Goal: Information Seeking & Learning: Learn about a topic

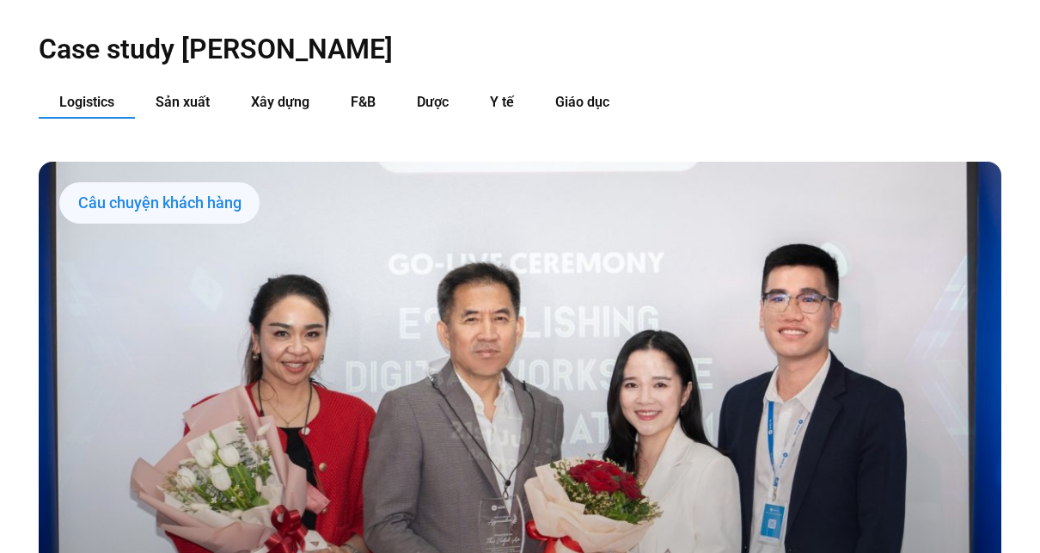
scroll to position [1633, 0]
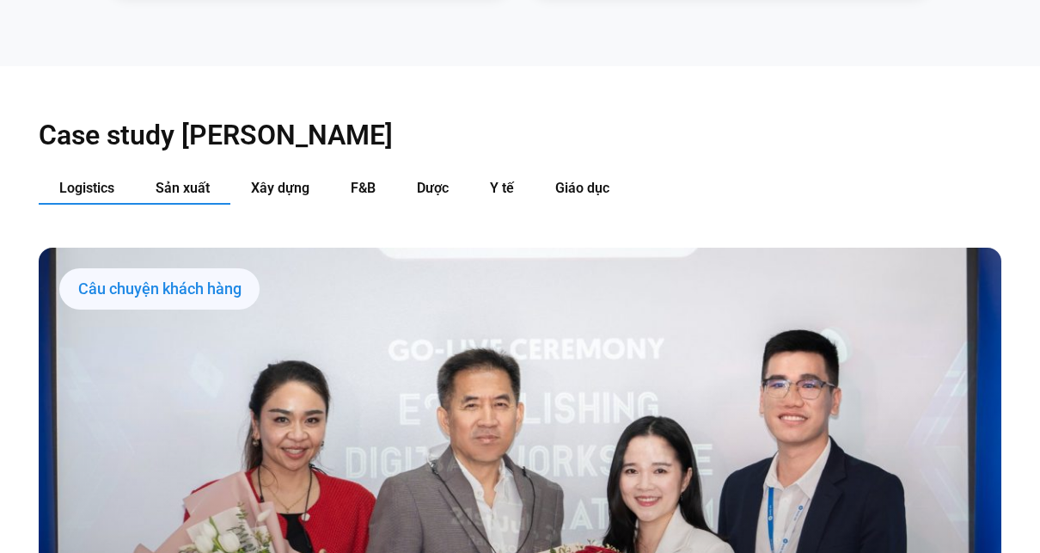
click at [203, 180] on span "Sản xuất" at bounding box center [183, 188] width 54 height 16
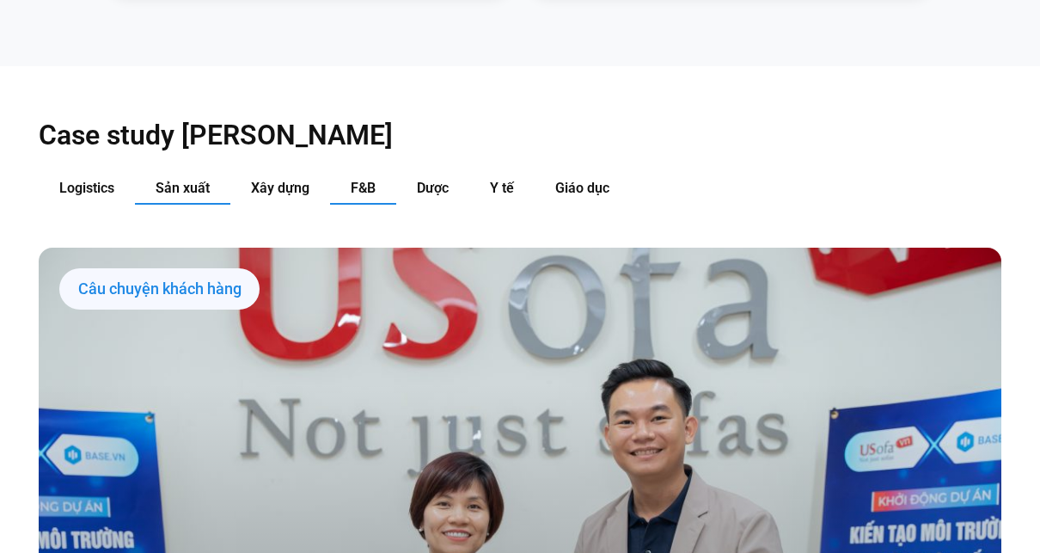
click at [369, 180] on span "F&B" at bounding box center [363, 188] width 25 height 16
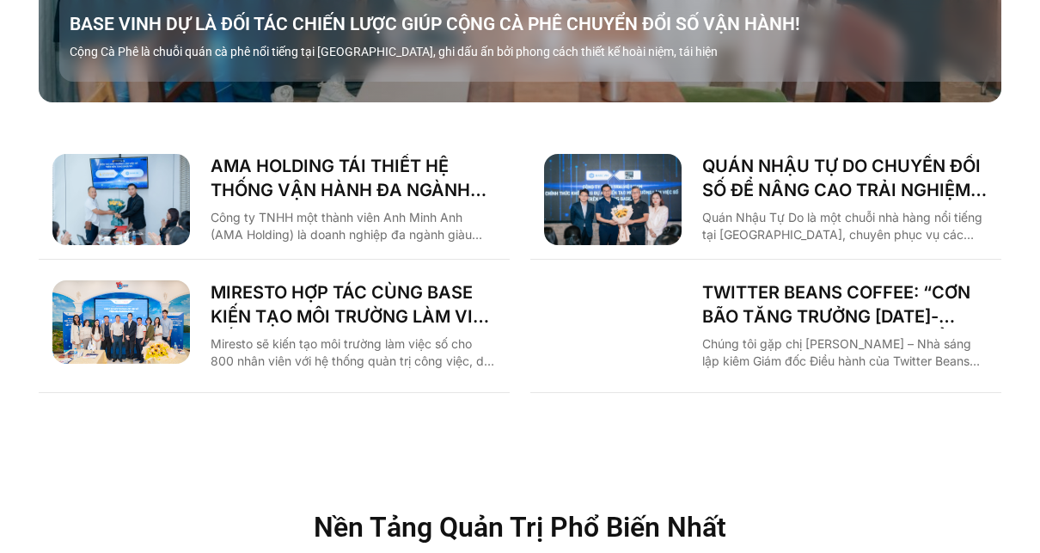
scroll to position [2750, 0]
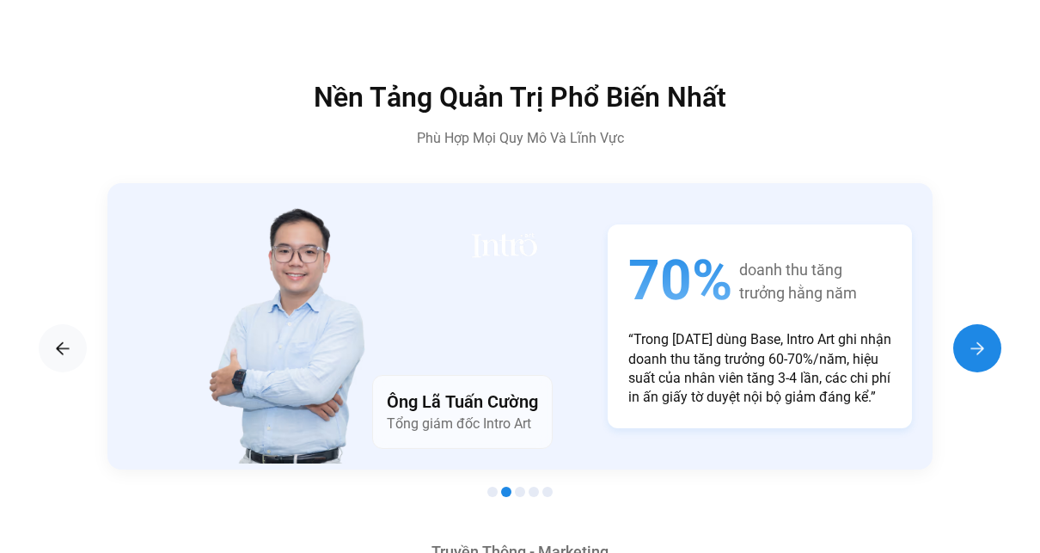
click at [981, 338] on img "Next slide" at bounding box center [977, 348] width 21 height 21
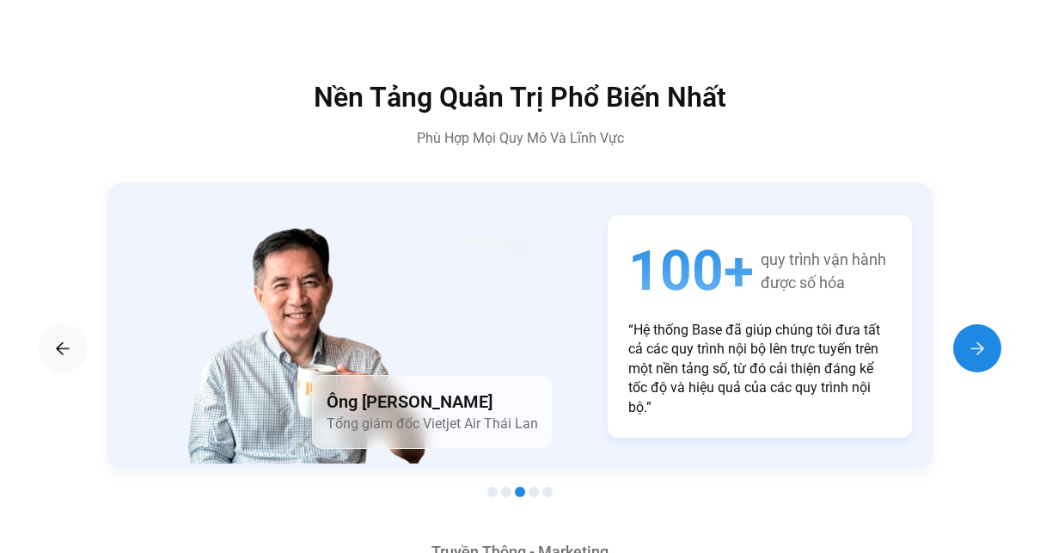
click at [981, 338] on img "Next slide" at bounding box center [977, 348] width 21 height 21
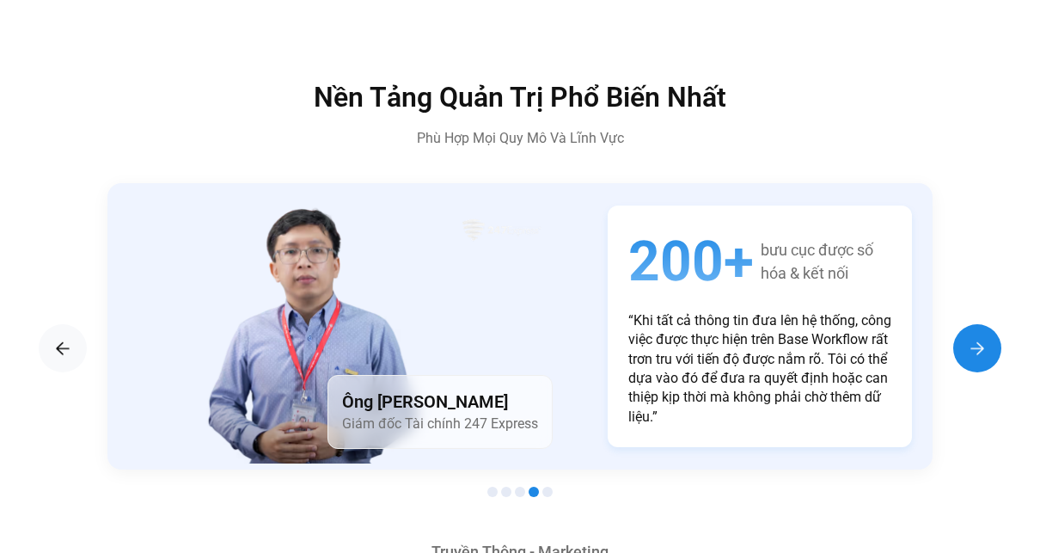
click at [981, 338] on img "Next slide" at bounding box center [977, 348] width 21 height 21
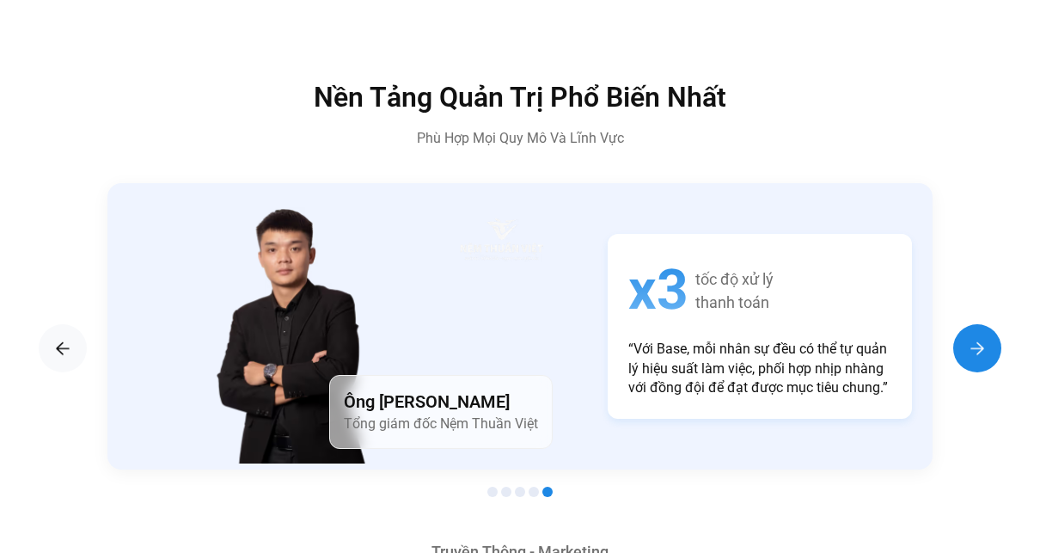
click at [981, 338] on img "Next slide" at bounding box center [977, 348] width 21 height 21
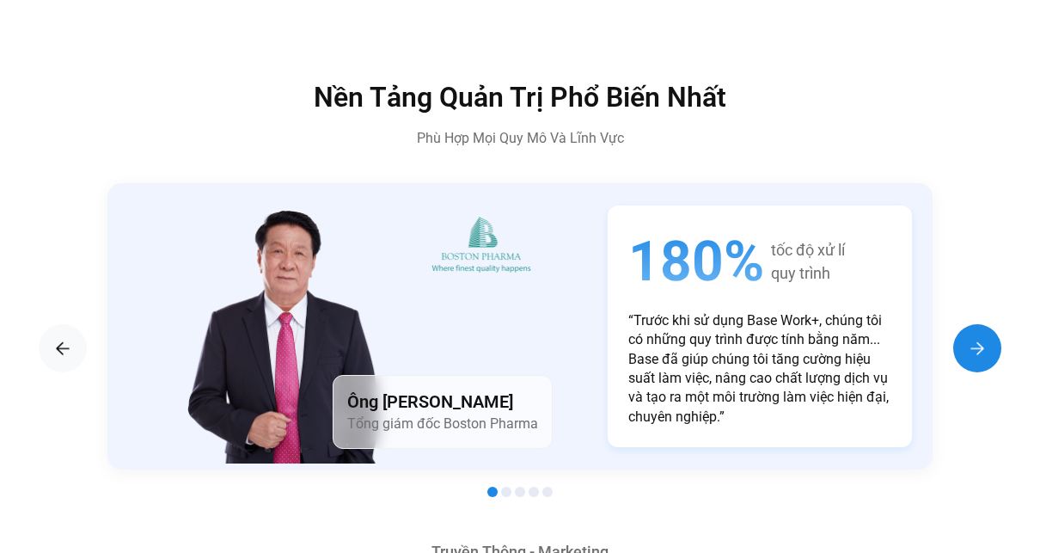
click at [981, 338] on img "Next slide" at bounding box center [977, 348] width 21 height 21
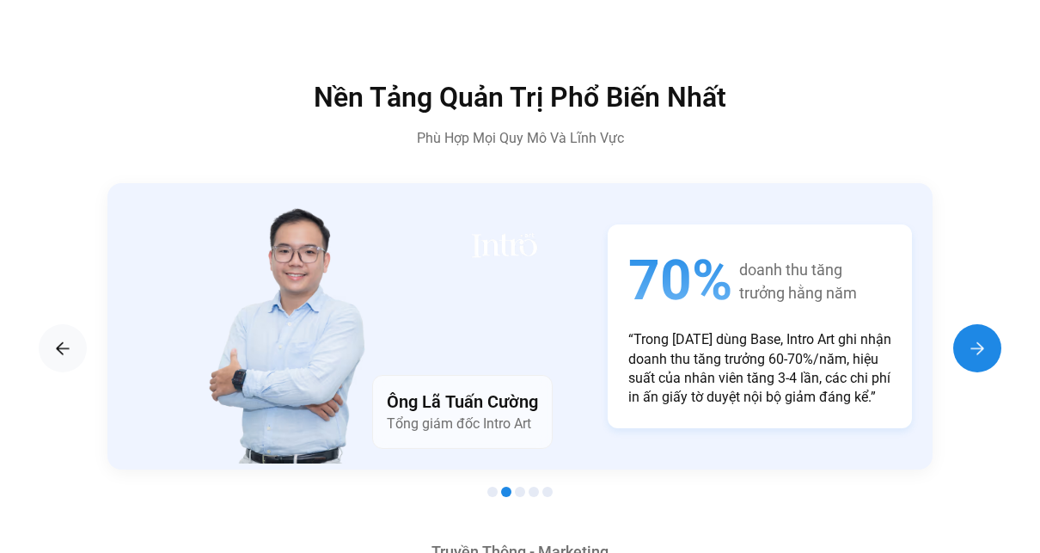
click at [981, 338] on img "Next slide" at bounding box center [977, 348] width 21 height 21
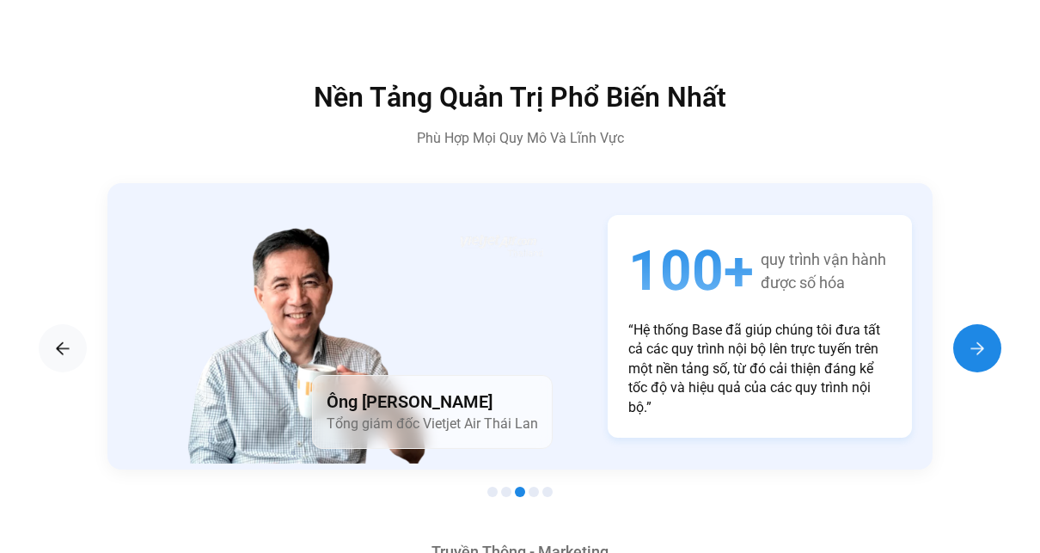
click at [981, 338] on img "Next slide" at bounding box center [977, 348] width 21 height 21
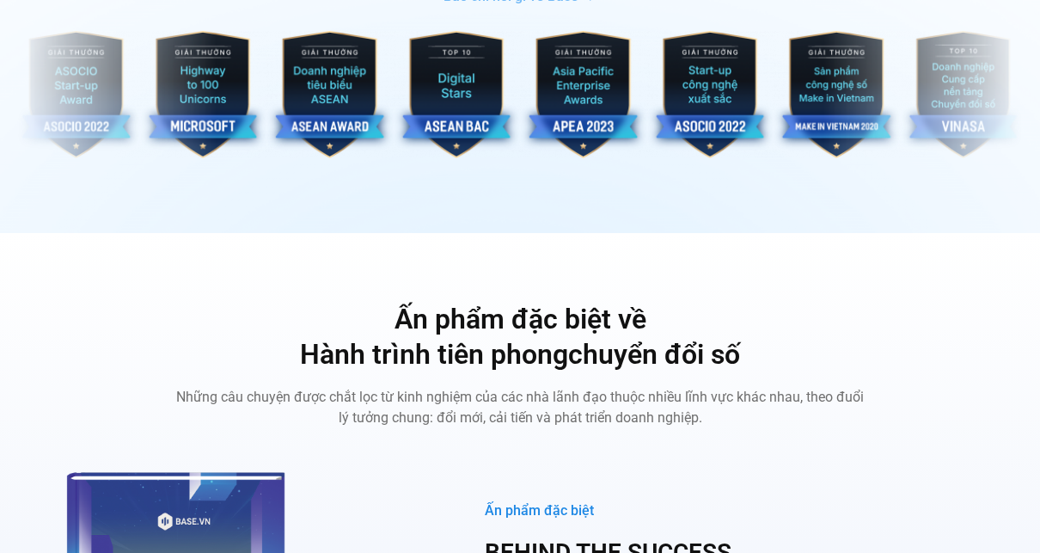
scroll to position [6015, 0]
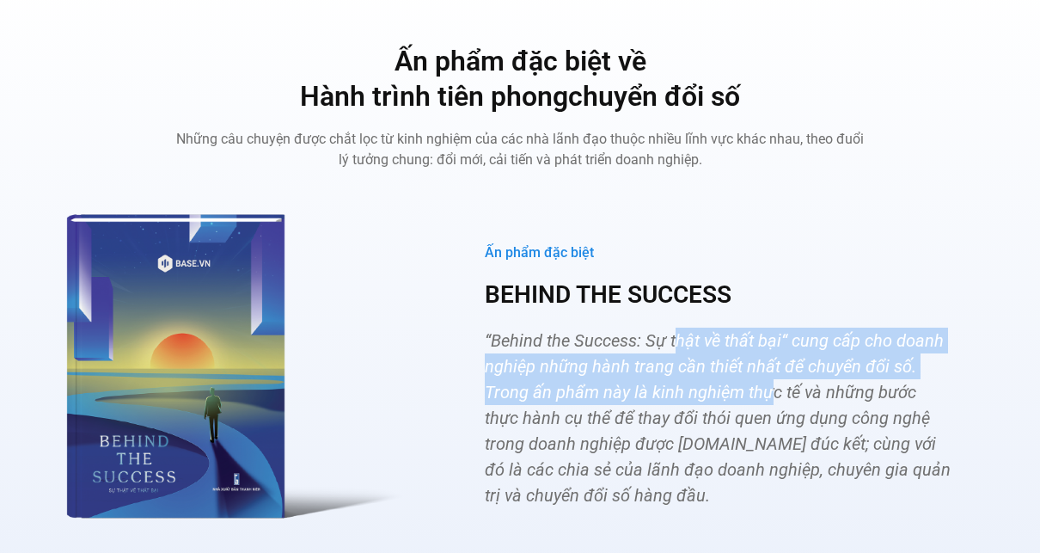
drag, startPoint x: 677, startPoint y: 313, endPoint x: 766, endPoint y: 353, distance: 97.3
click at [766, 353] on p "“Behind the Success: Sự thật về thất bại“ cung cấp cho doanh nghiệp những hành …" at bounding box center [718, 417] width 467 height 180
click at [767, 358] on p "“Behind the Success: Sự thật về thất bại“ cung cấp cho doanh nghiệp những hành …" at bounding box center [718, 417] width 467 height 180
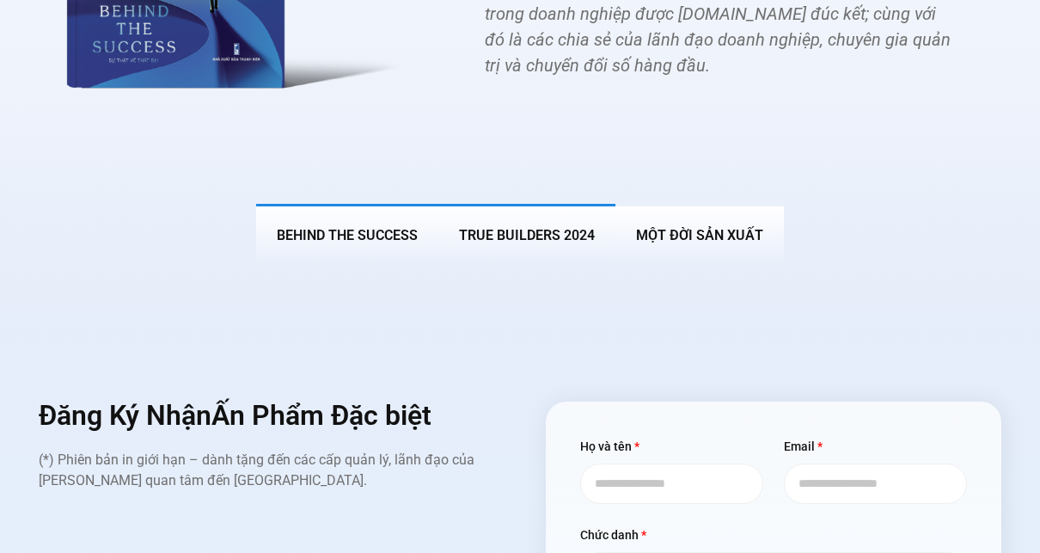
click at [527, 227] on span "True Builders 2024" at bounding box center [527, 235] width 136 height 16
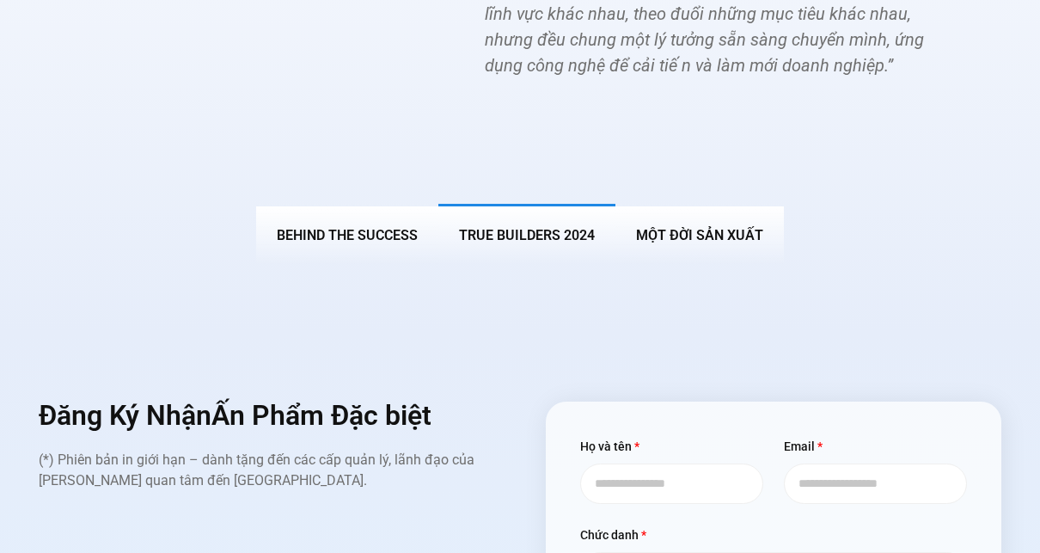
scroll to position [6162, 0]
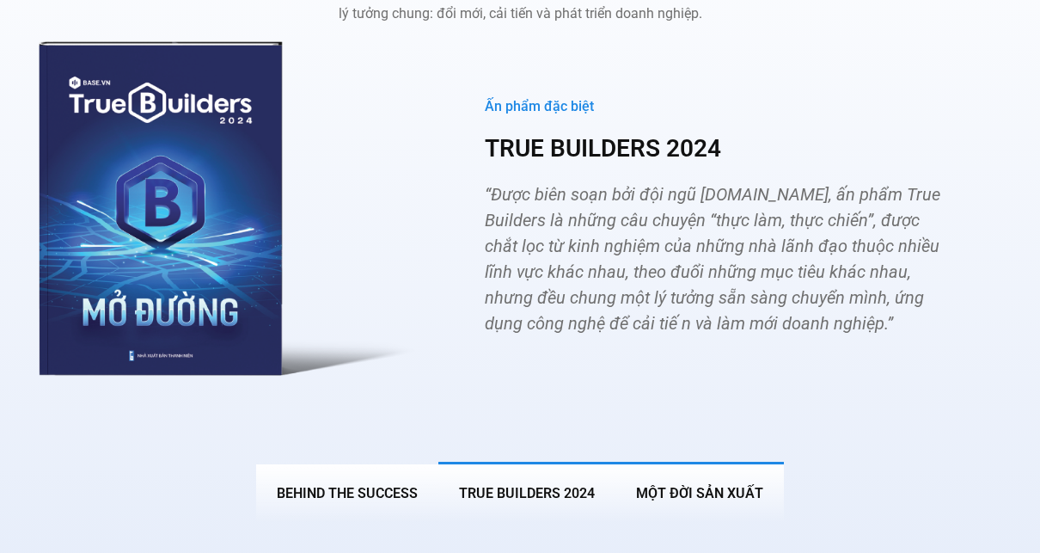
click at [656, 485] on span "MỘT ĐỜI SẢN XUẤT" at bounding box center [699, 493] width 127 height 16
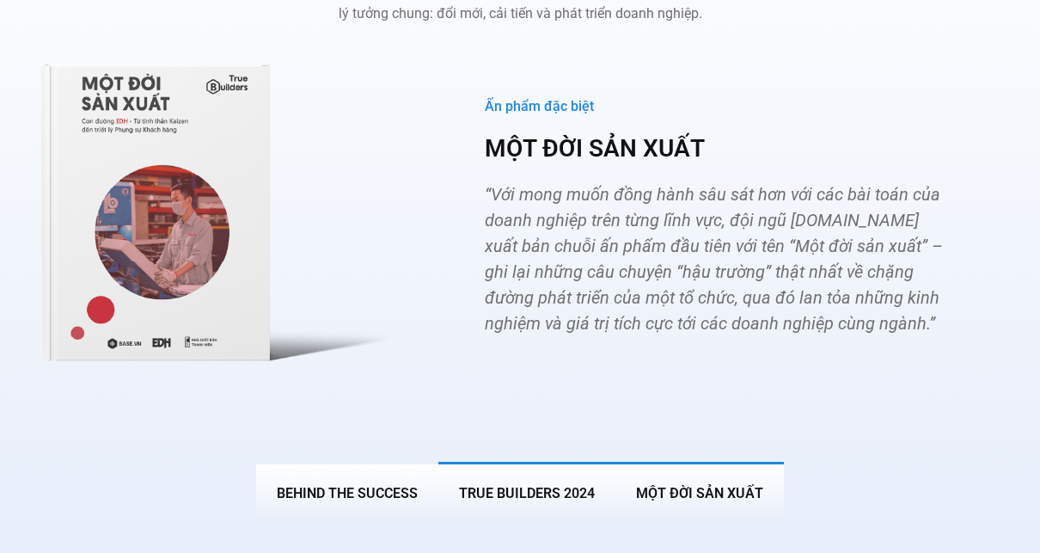
click at [591, 485] on span "True Builders 2024" at bounding box center [527, 493] width 136 height 16
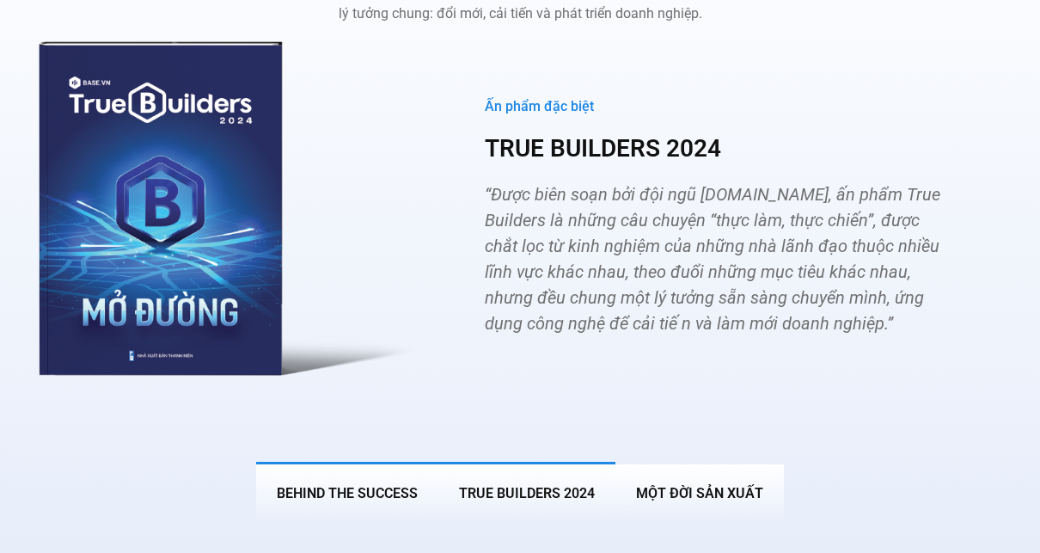
click at [347, 485] on span "BEHIND THE SUCCESS" at bounding box center [347, 493] width 141 height 16
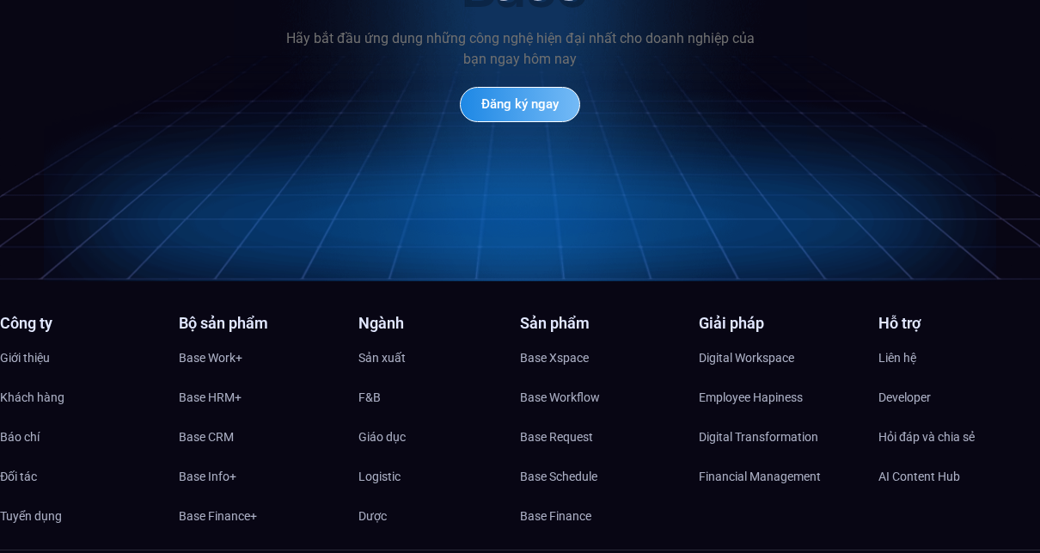
scroll to position [8052, 0]
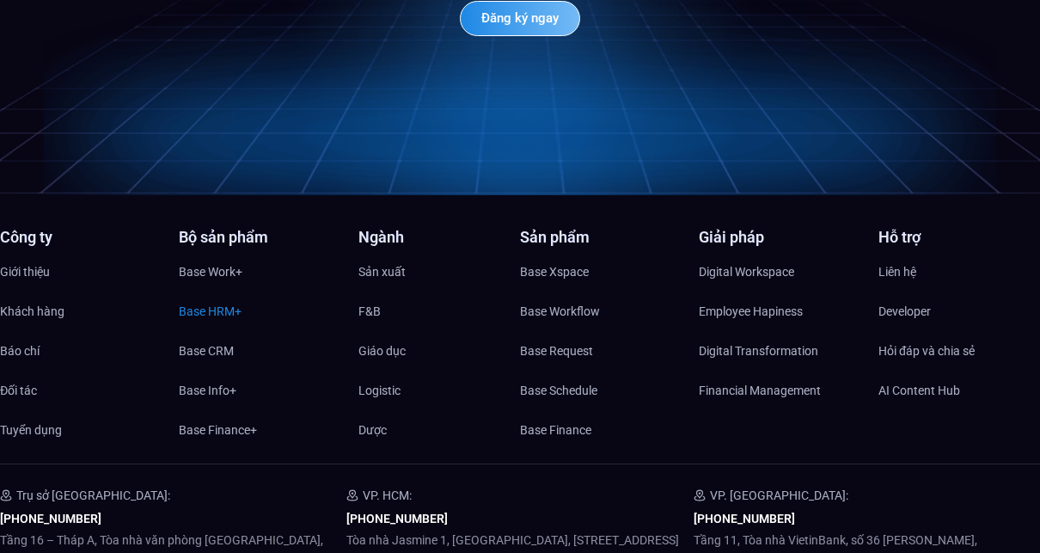
click at [226, 298] on span "Base HRM+" at bounding box center [210, 311] width 63 height 26
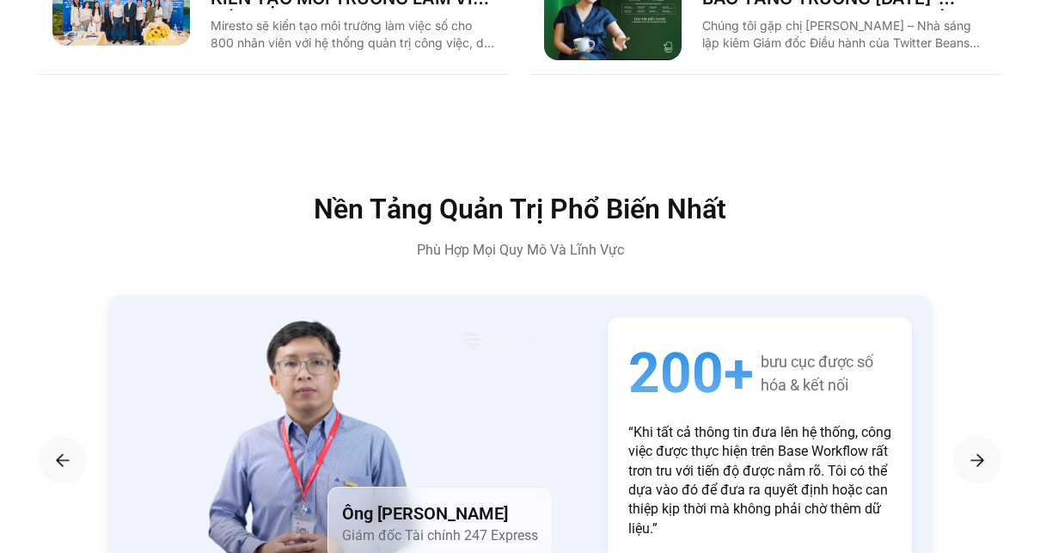
scroll to position [2466, 0]
